Goal: Information Seeking & Learning: Learn about a topic

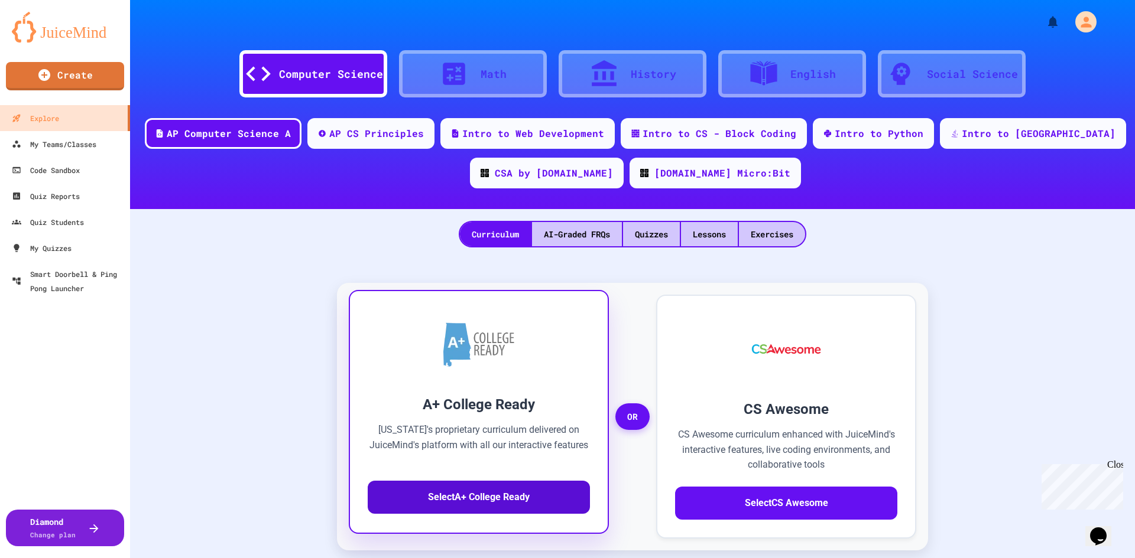
click at [512, 483] on button "Select A+ College Ready" at bounding box center [479, 497] width 222 height 33
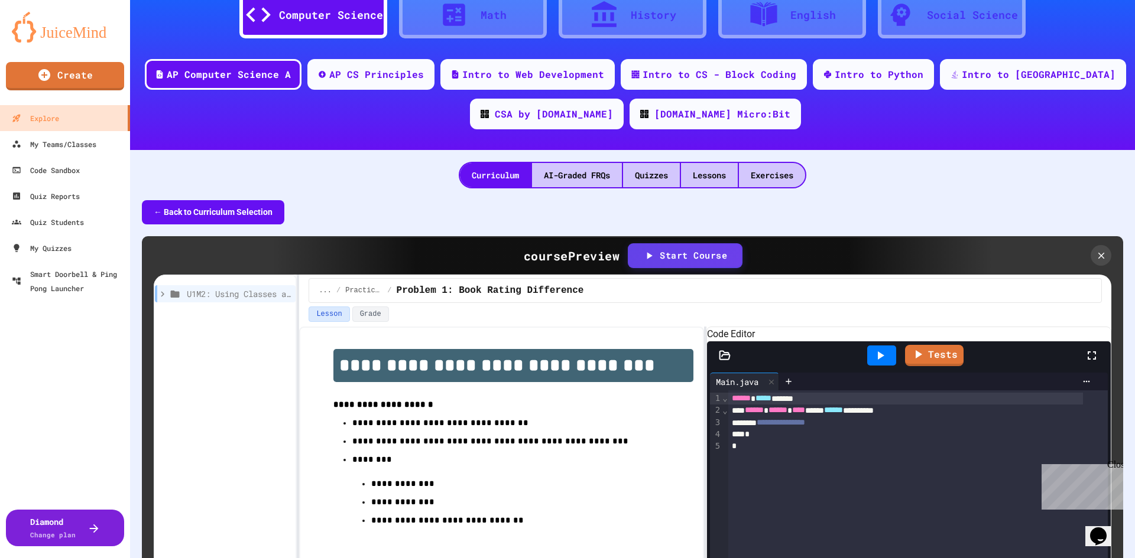
scroll to position [118, 0]
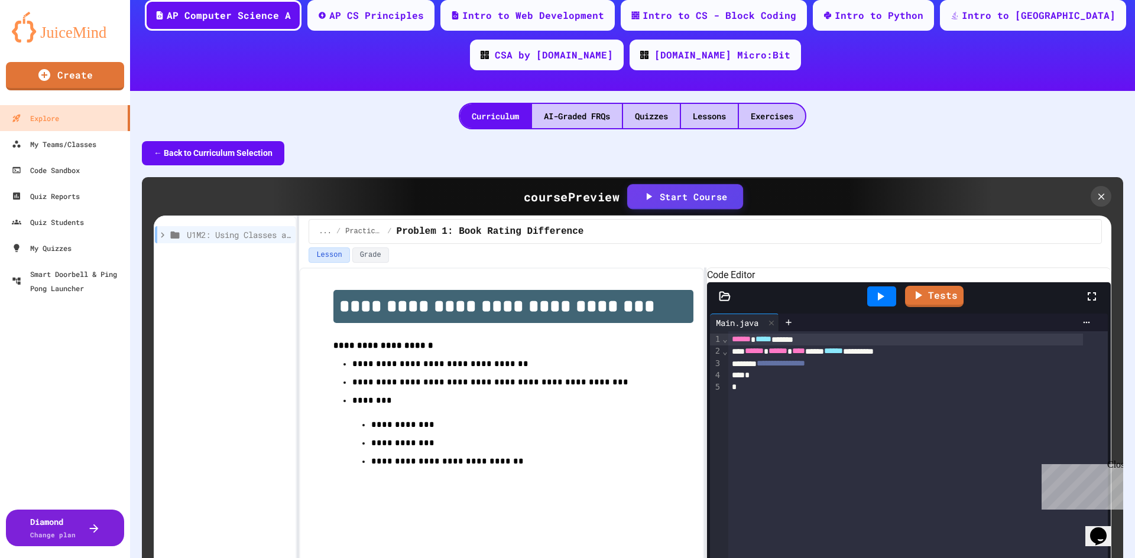
click at [675, 197] on div "Start Course" at bounding box center [684, 197] width 85 height 14
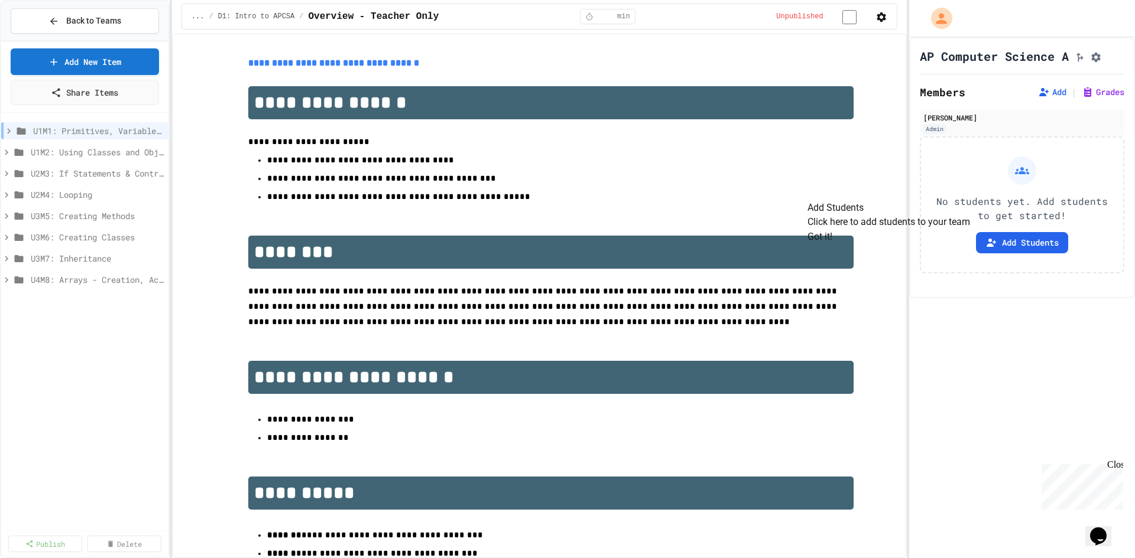
click at [832, 244] on button "Got it!" at bounding box center [819, 237] width 25 height 14
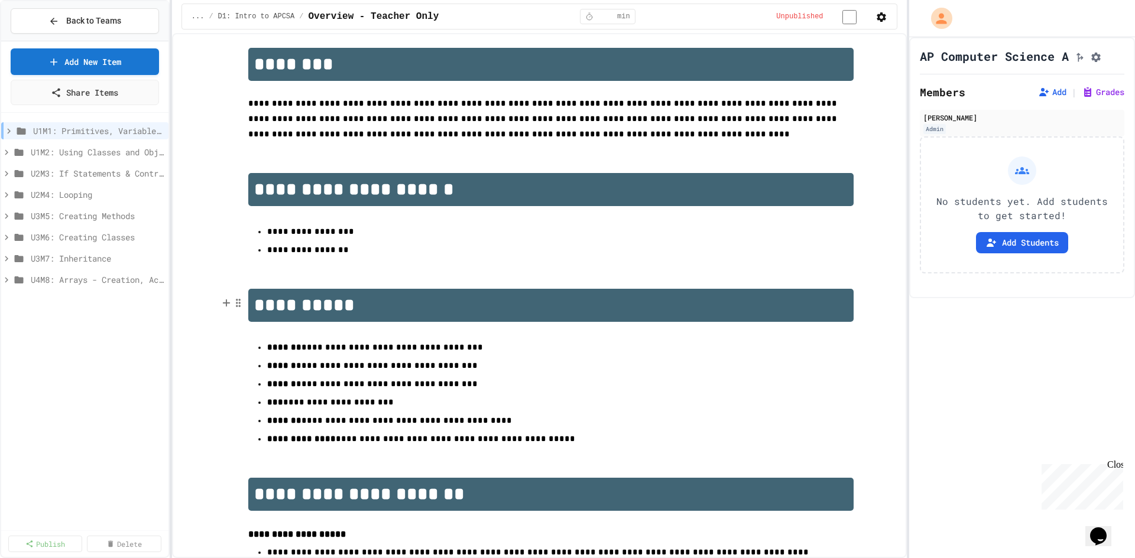
scroll to position [129, 0]
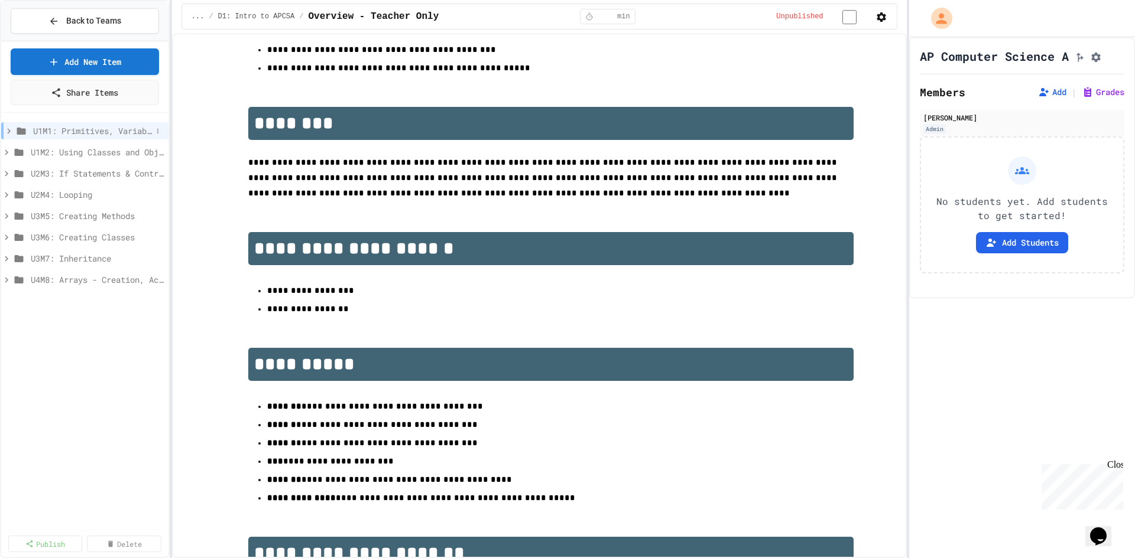
click at [9, 131] on icon at bounding box center [9, 131] width 11 height 11
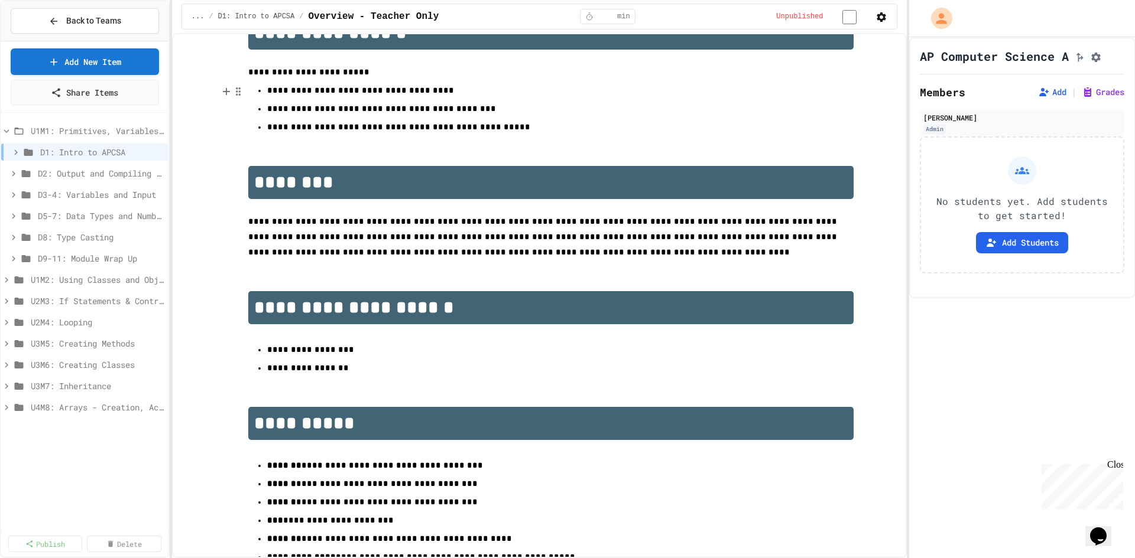
scroll to position [0, 0]
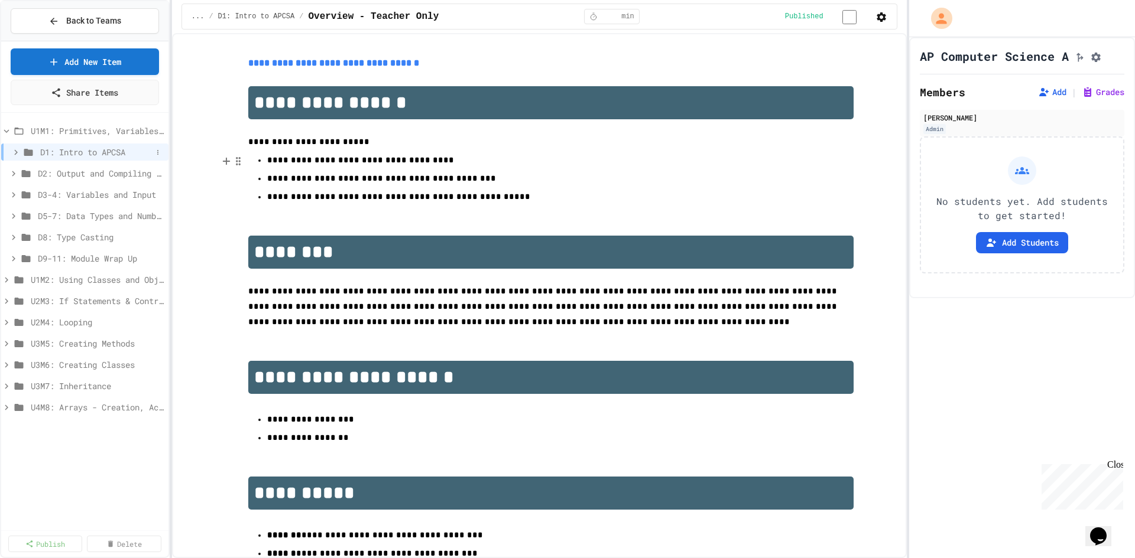
click at [17, 151] on icon at bounding box center [16, 152] width 4 height 5
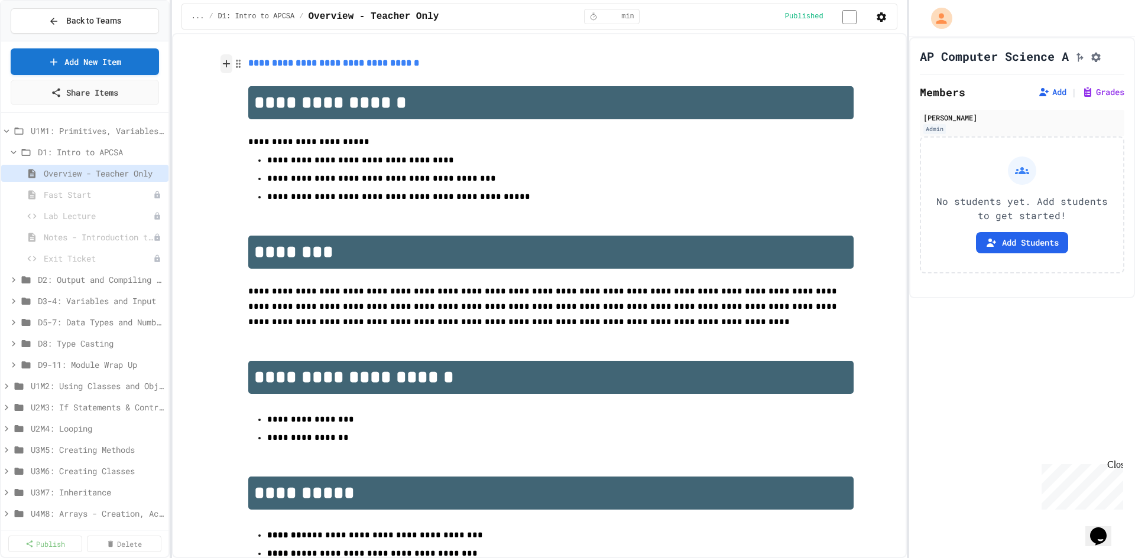
click at [229, 67] on icon at bounding box center [226, 64] width 11 height 12
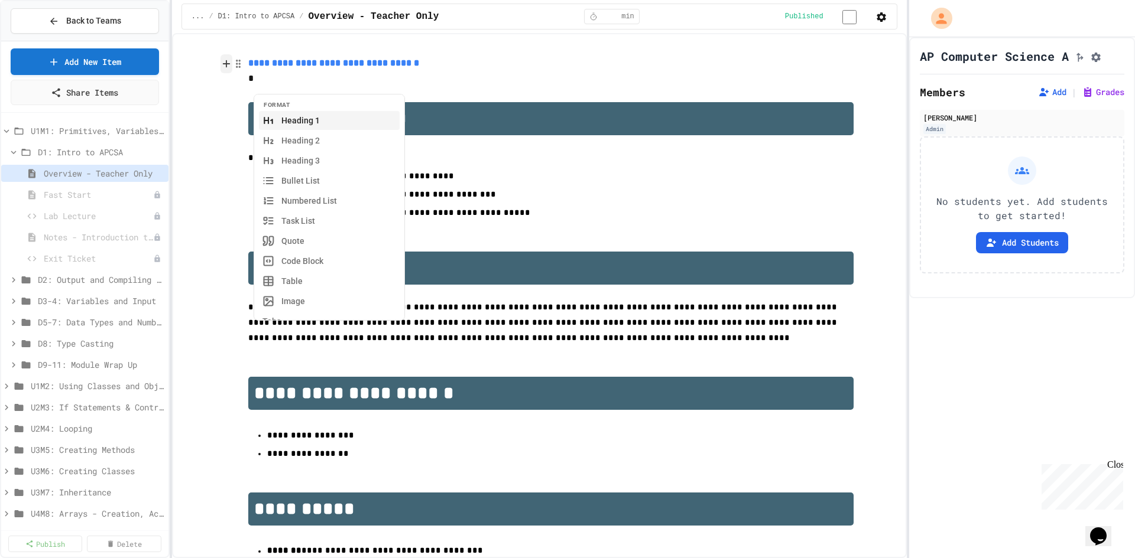
click at [229, 67] on icon at bounding box center [226, 64] width 11 height 12
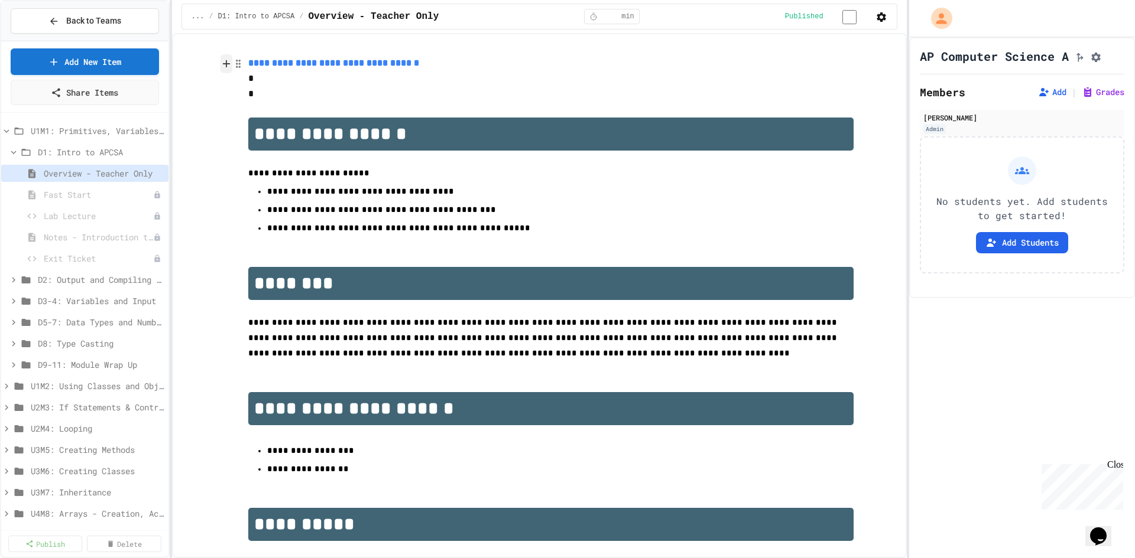
click at [229, 67] on icon at bounding box center [226, 64] width 11 height 12
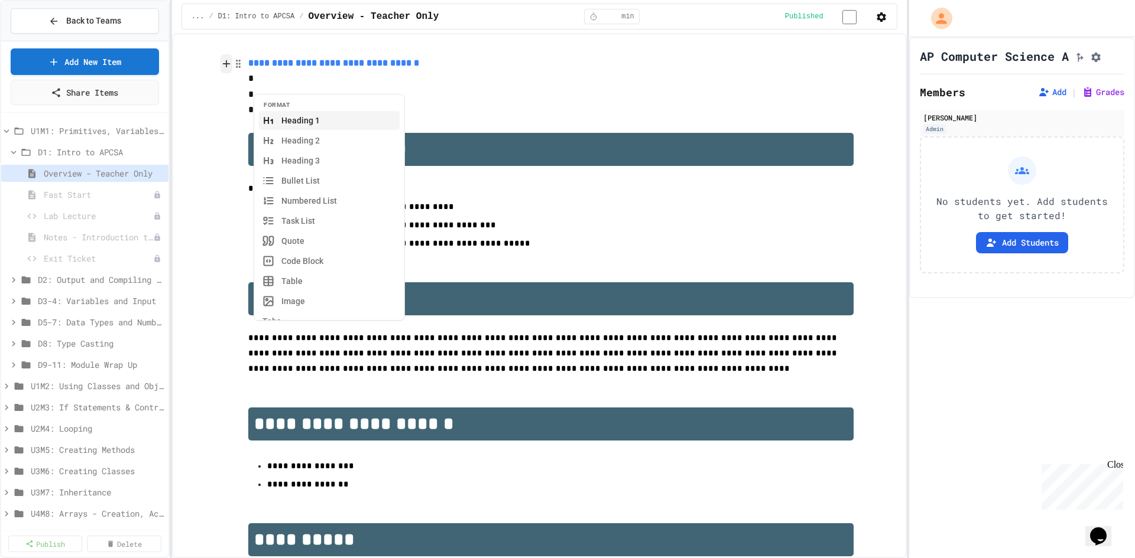
click at [229, 67] on icon at bounding box center [226, 64] width 11 height 12
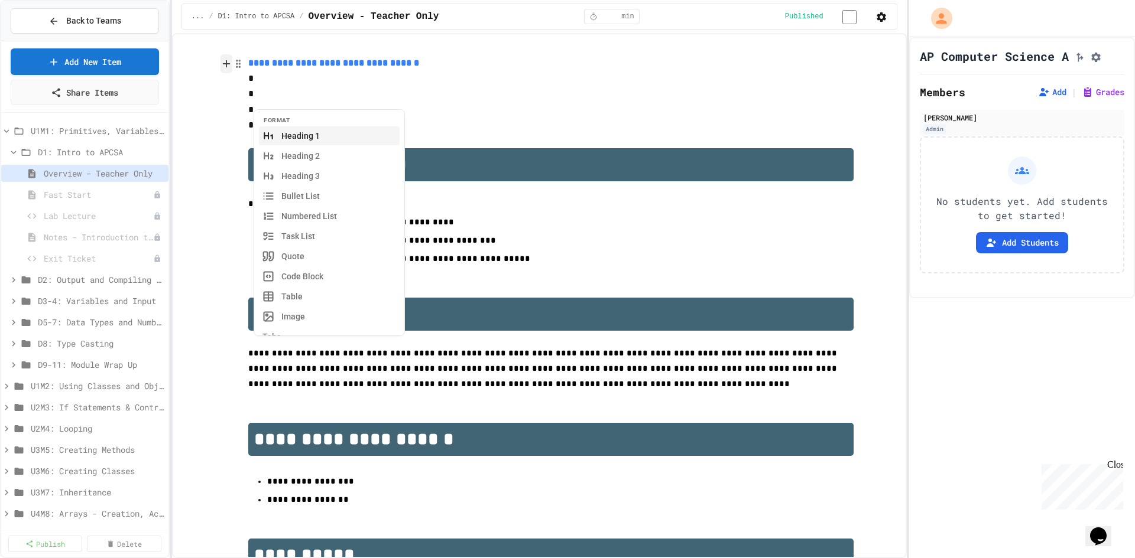
click at [229, 67] on icon at bounding box center [226, 64] width 11 height 12
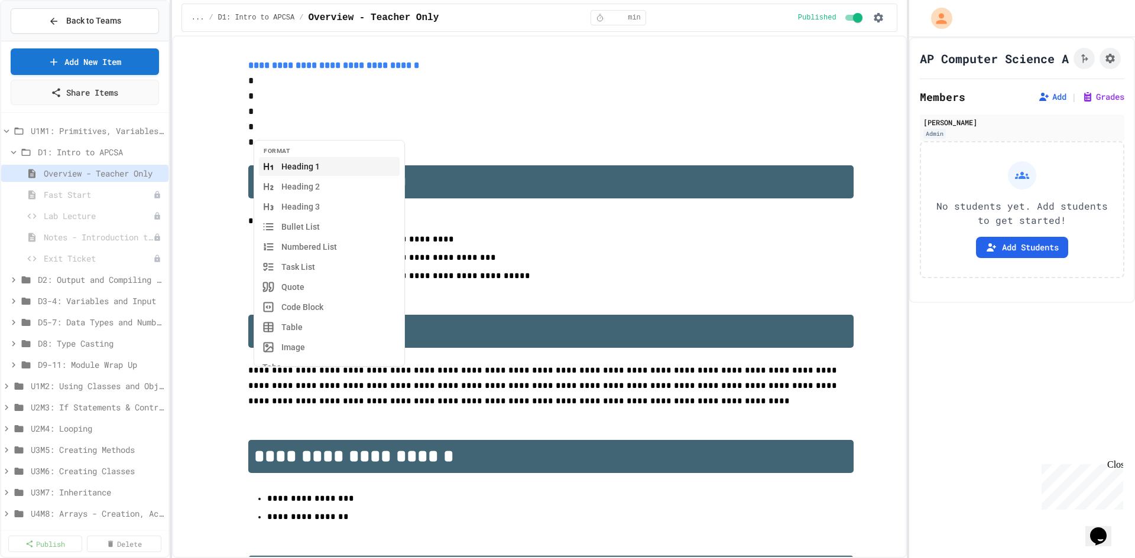
click at [378, 135] on p "*" at bounding box center [550, 126] width 605 height 15
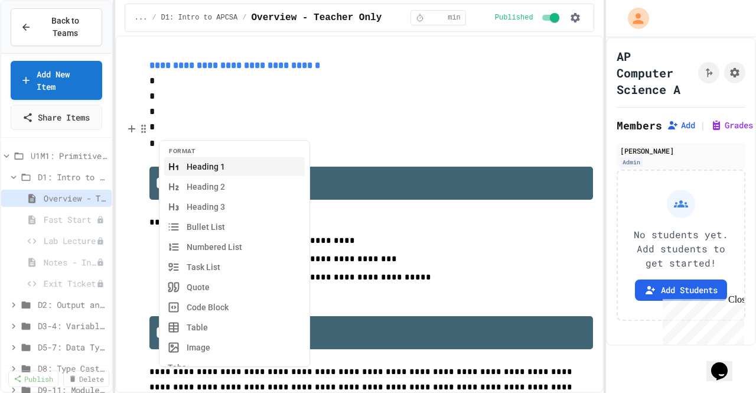
click at [493, 132] on p "*" at bounding box center [372, 127] width 444 height 17
